Goal: Task Accomplishment & Management: Use online tool/utility

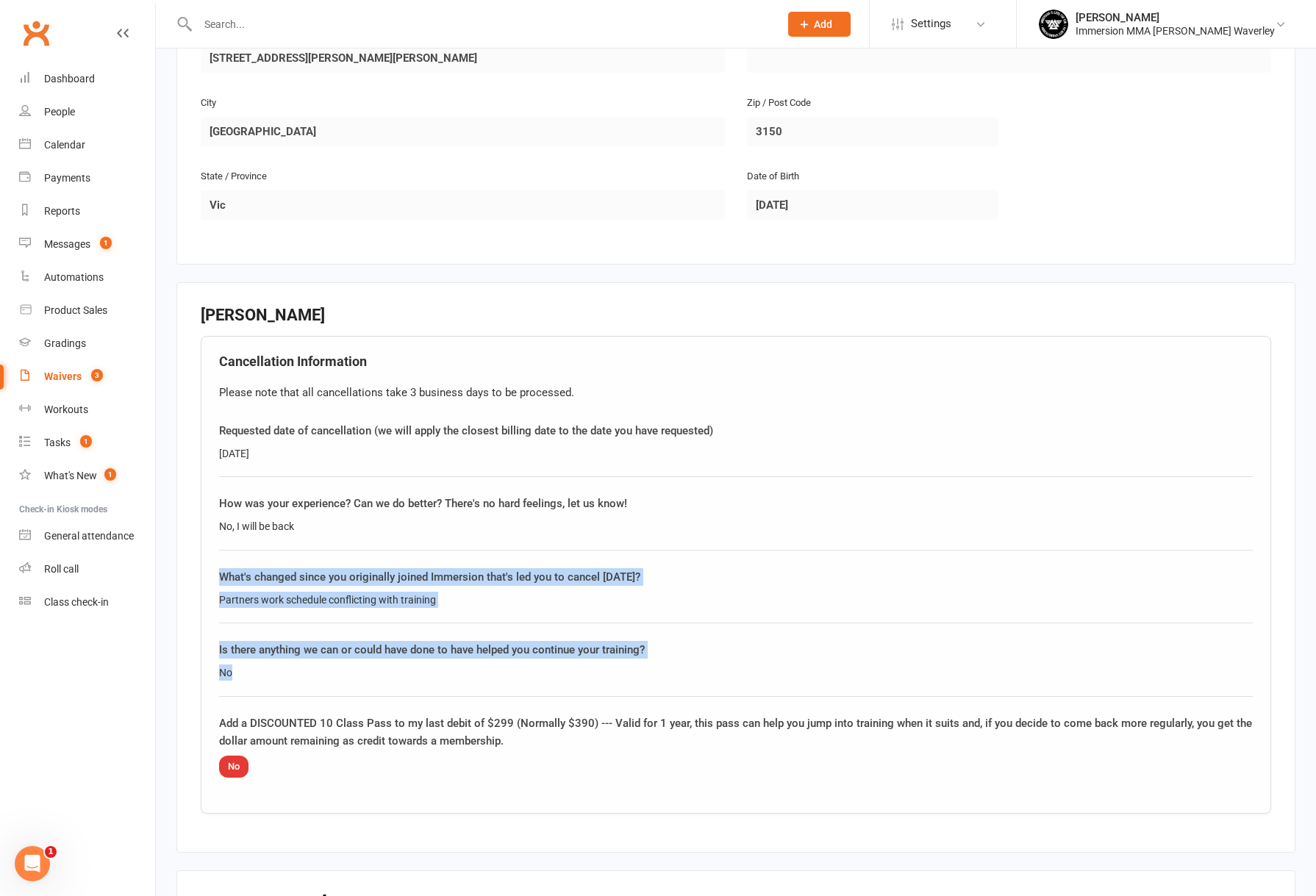
drag, startPoint x: 491, startPoint y: 552, endPoint x: 435, endPoint y: 493, distance: 81.3
click at [450, 509] on div "Cancellation Information Please note that all cancellations take 3 business day…" at bounding box center [736, 575] width 1071 height 478
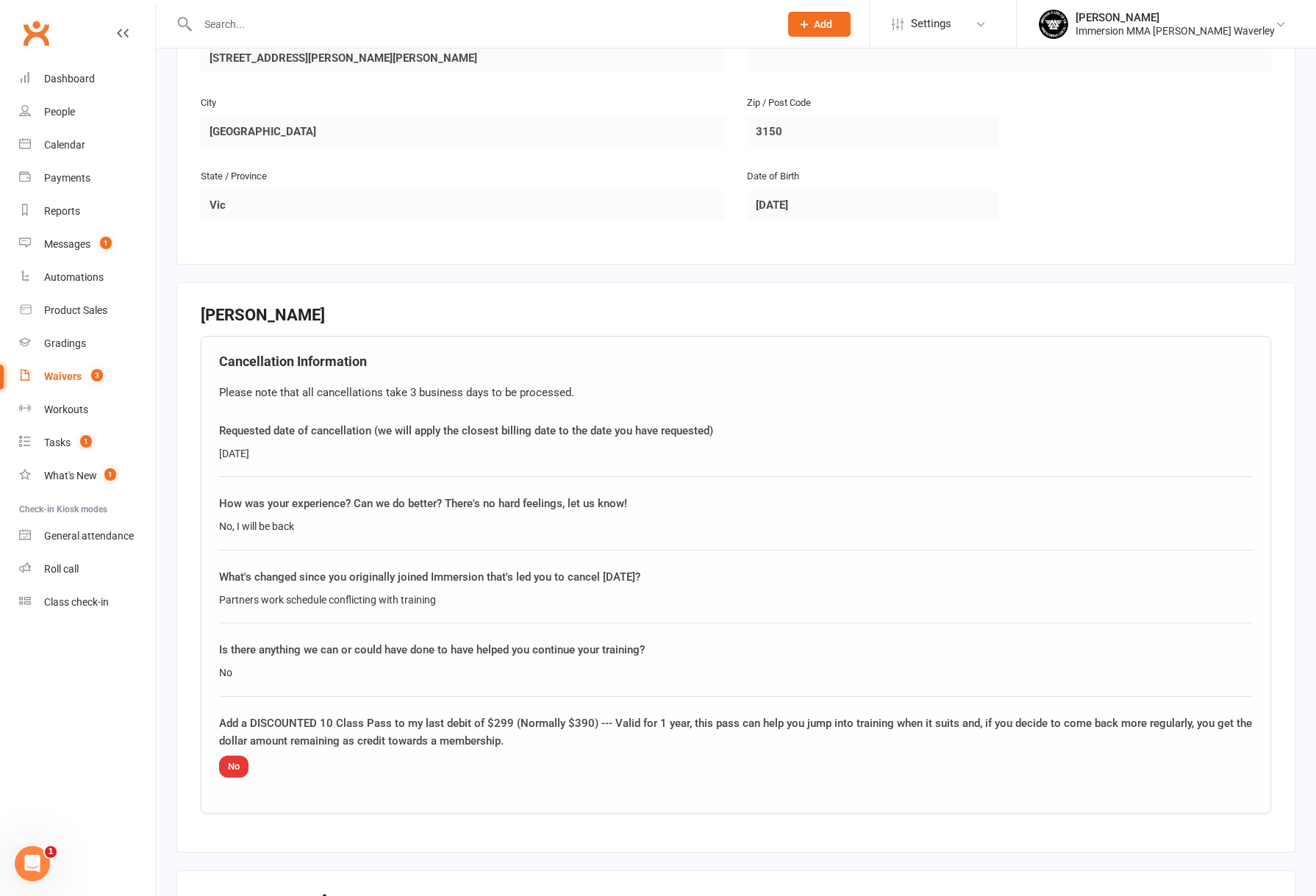
click at [435, 493] on div "Cancellation Information Please note that all cancellations take 3 business day…" at bounding box center [736, 575] width 1071 height 478
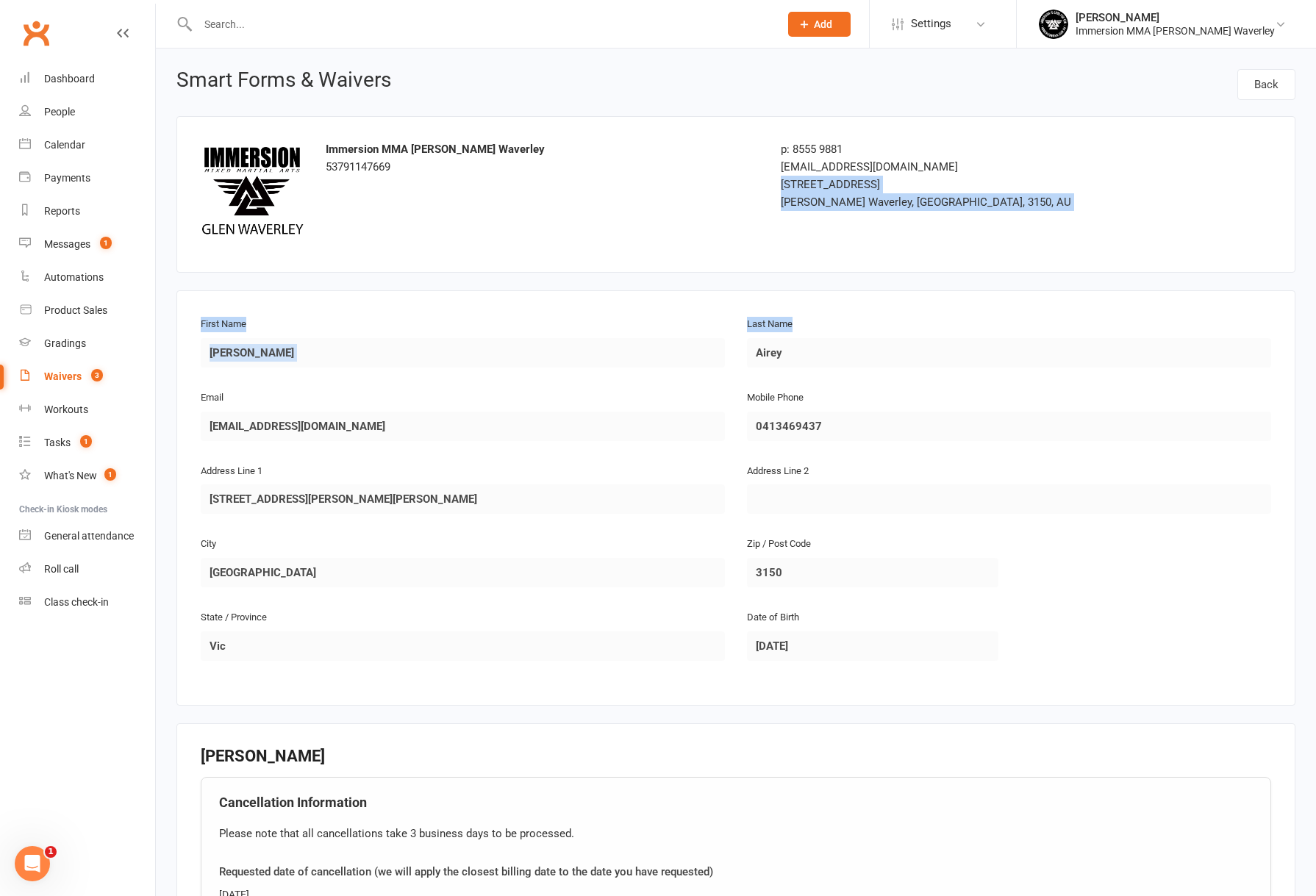
drag, startPoint x: 1148, startPoint y: 289, endPoint x: 987, endPoint y: 201, distance: 183.5
click at [979, 199] on main "Immersion MMA [PERSON_NAME][GEOGRAPHIC_DATA] p: 8555 9881 [EMAIL_ADDRESS][DOMAI…" at bounding box center [736, 832] width 1119 height 1431
click at [1000, 204] on div "[PERSON_NAME] Waverley, [GEOGRAPHIC_DATA], 3150, AU" at bounding box center [952, 202] width 342 height 18
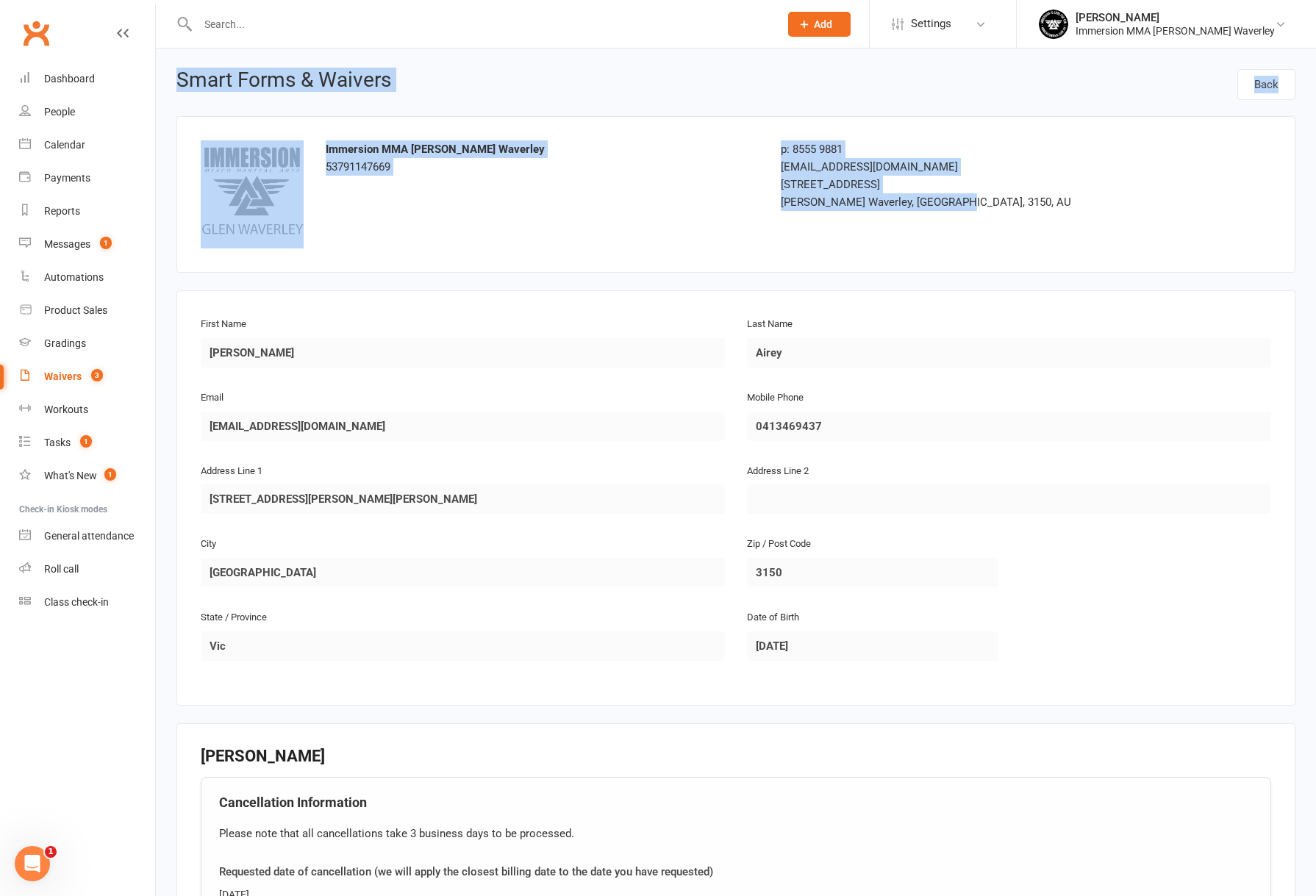
drag, startPoint x: 1051, startPoint y: 224, endPoint x: 182, endPoint y: 88, distance: 879.6
click at [182, 88] on div "Smart Forms & Waivers Back Immersion MMA [PERSON_NAME][GEOGRAPHIC_DATA] p: 8555…" at bounding box center [736, 808] width 1160 height 1520
click at [182, 87] on h1 "Smart Forms & Waivers" at bounding box center [284, 82] width 215 height 27
drag, startPoint x: 168, startPoint y: 75, endPoint x: 982, endPoint y: 266, distance: 836.1
click at [974, 267] on div "Smart Forms & Waivers Back Immersion MMA [PERSON_NAME][GEOGRAPHIC_DATA] p: 8555…" at bounding box center [736, 808] width 1160 height 1520
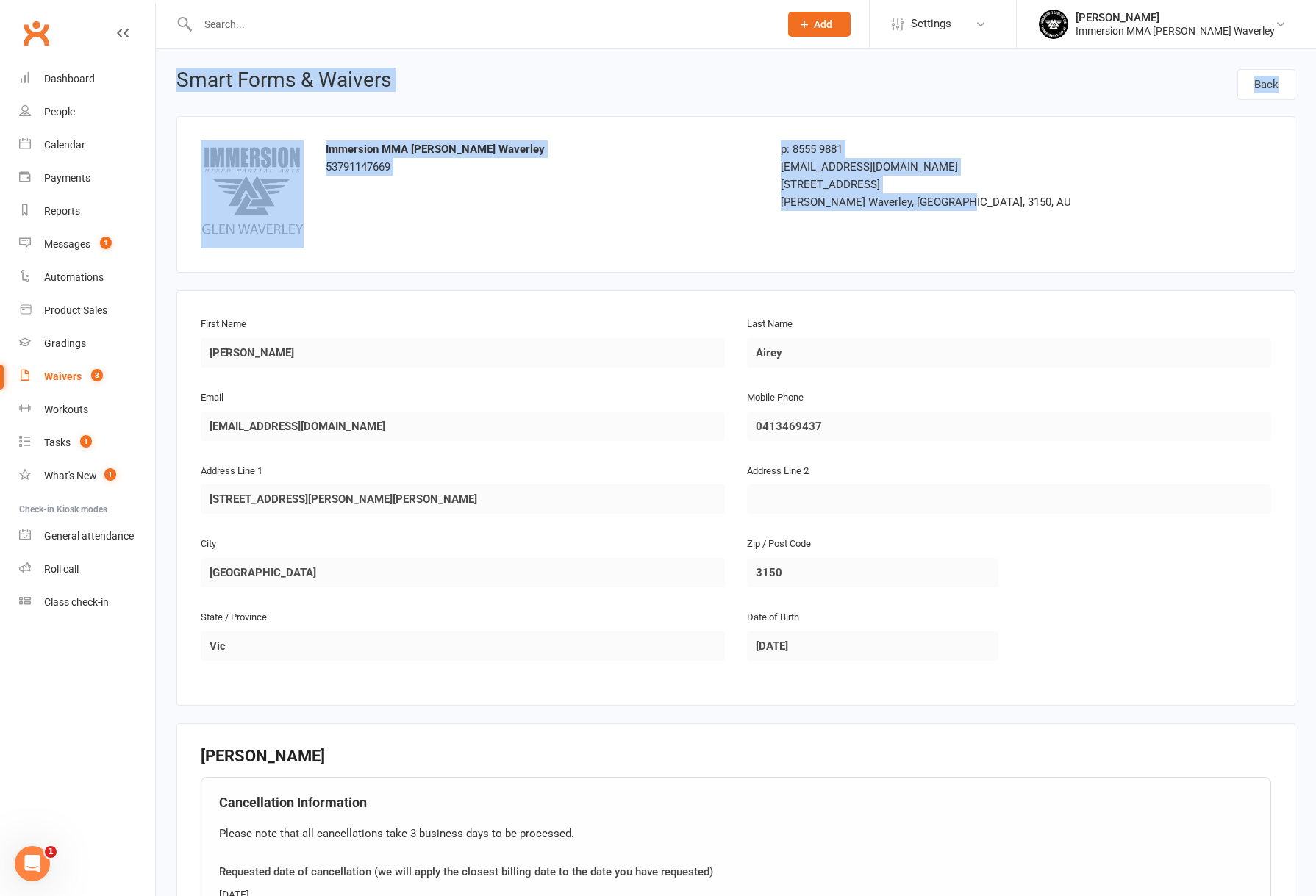
click at [983, 266] on div "Immersion MMA [PERSON_NAME][GEOGRAPHIC_DATA] p: 8555 9881 [EMAIL_ADDRESS][DOMAI…" at bounding box center [736, 194] width 1119 height 157
drag, startPoint x: 1023, startPoint y: 266, endPoint x: 185, endPoint y: 72, distance: 860.2
click at [185, 72] on div "Smart Forms & Waivers Back Immersion MMA [PERSON_NAME][GEOGRAPHIC_DATA] p: 8555…" at bounding box center [736, 808] width 1160 height 1520
click at [185, 72] on h1 "Smart Forms & Waivers" at bounding box center [284, 82] width 215 height 27
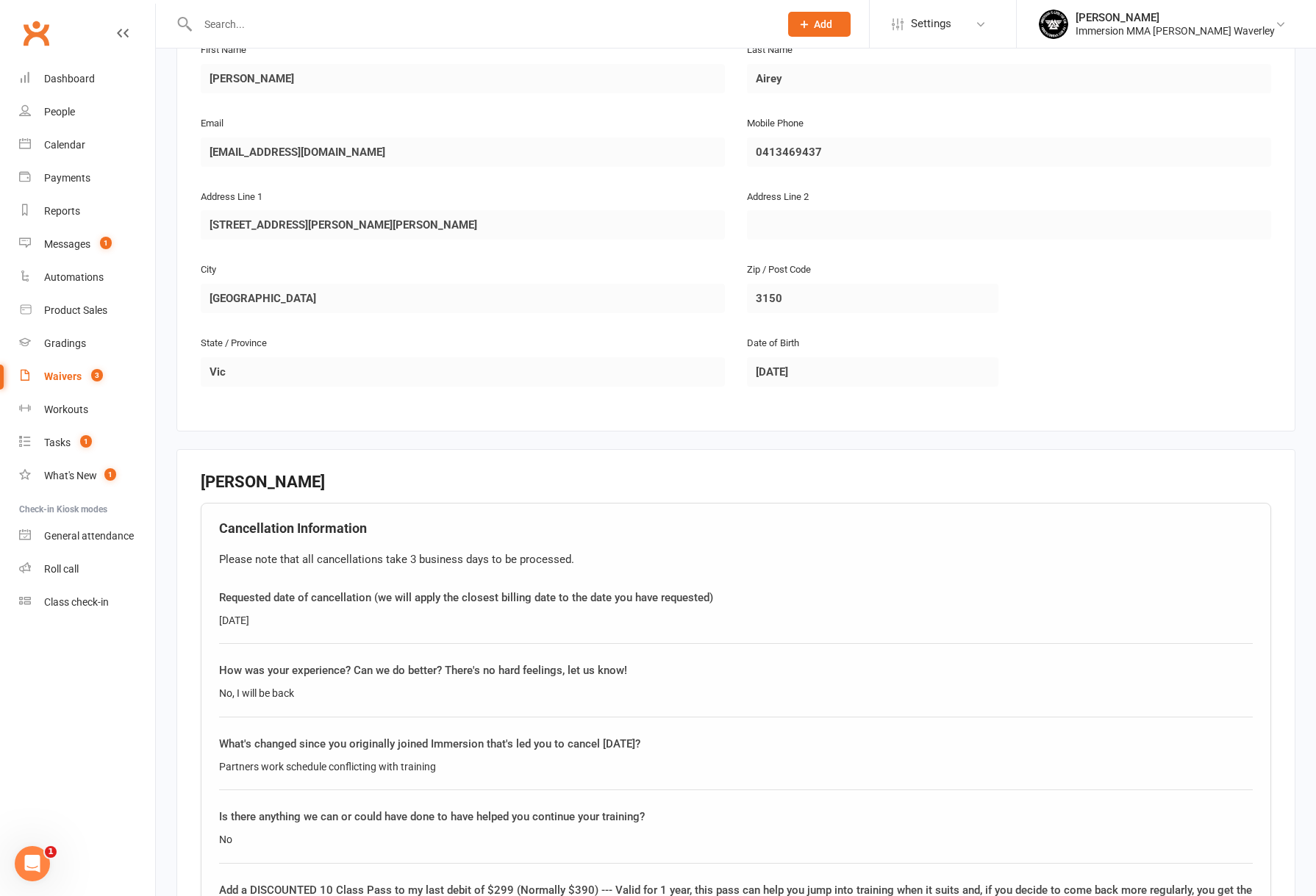
scroll to position [130, 0]
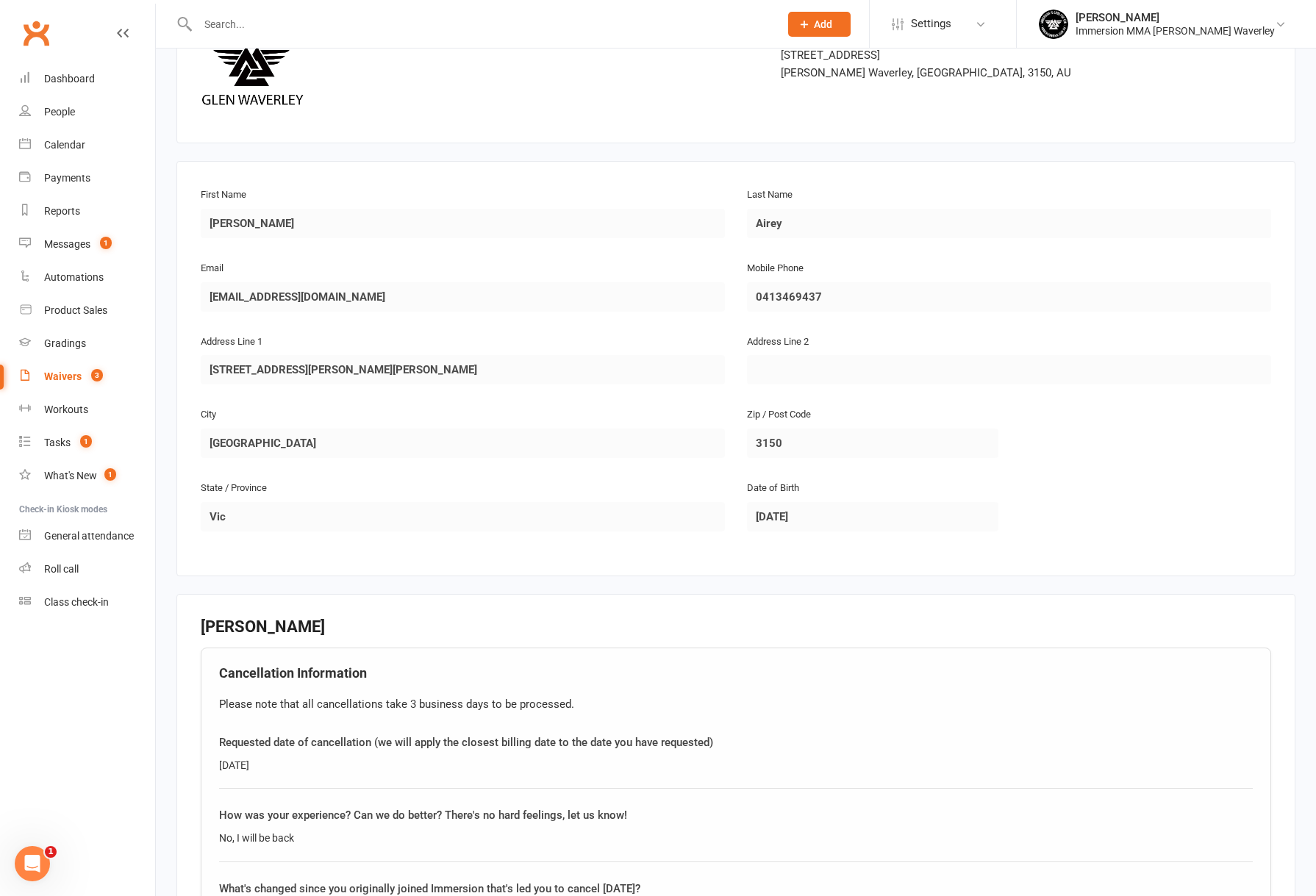
drag, startPoint x: 345, startPoint y: 171, endPoint x: 339, endPoint y: 165, distance: 8.5
